Goal: Navigation & Orientation: Find specific page/section

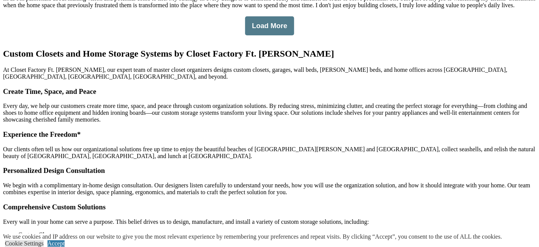
scroll to position [1760, 0]
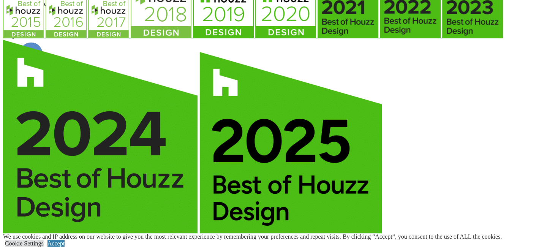
scroll to position [4353, 0]
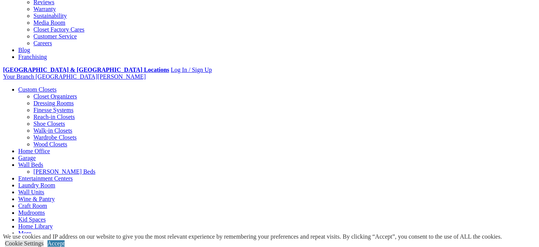
scroll to position [228, 0]
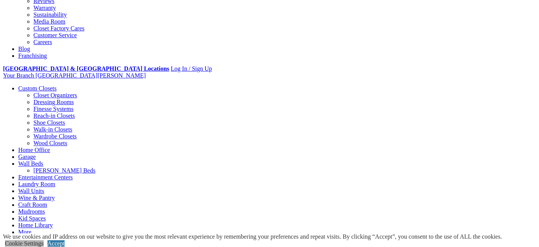
click at [44, 240] on link "Cookie Settings" at bounding box center [24, 243] width 39 height 6
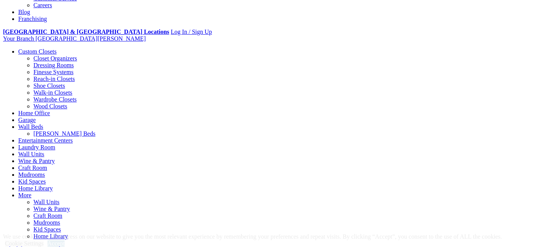
scroll to position [266, 0]
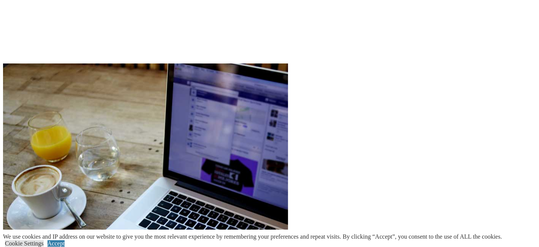
scroll to position [2035, 0]
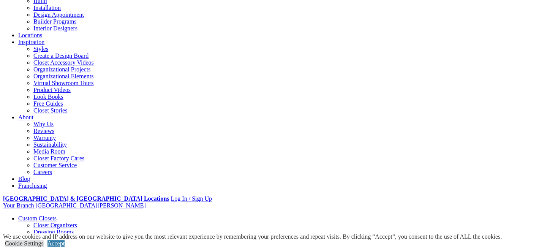
scroll to position [49, 0]
